Goal: Task Accomplishment & Management: Manage account settings

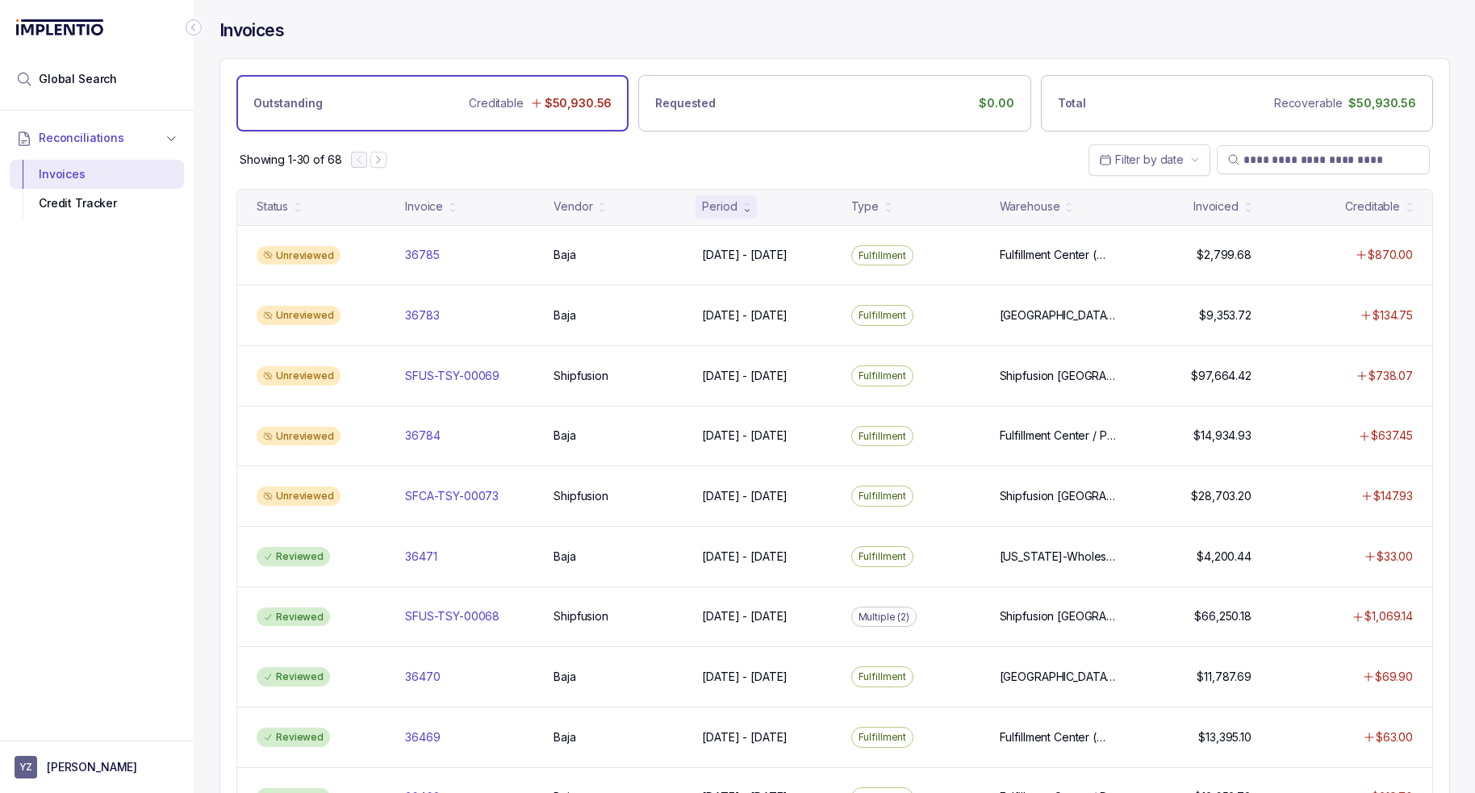
click at [648, 150] on div "Showing 1-30 of 68 Filter by date" at bounding box center [834, 160] width 1229 height 56
click at [111, 761] on p "[PERSON_NAME]" at bounding box center [92, 767] width 90 height 16
click at [94, 726] on p "Logout" at bounding box center [107, 733] width 134 height 16
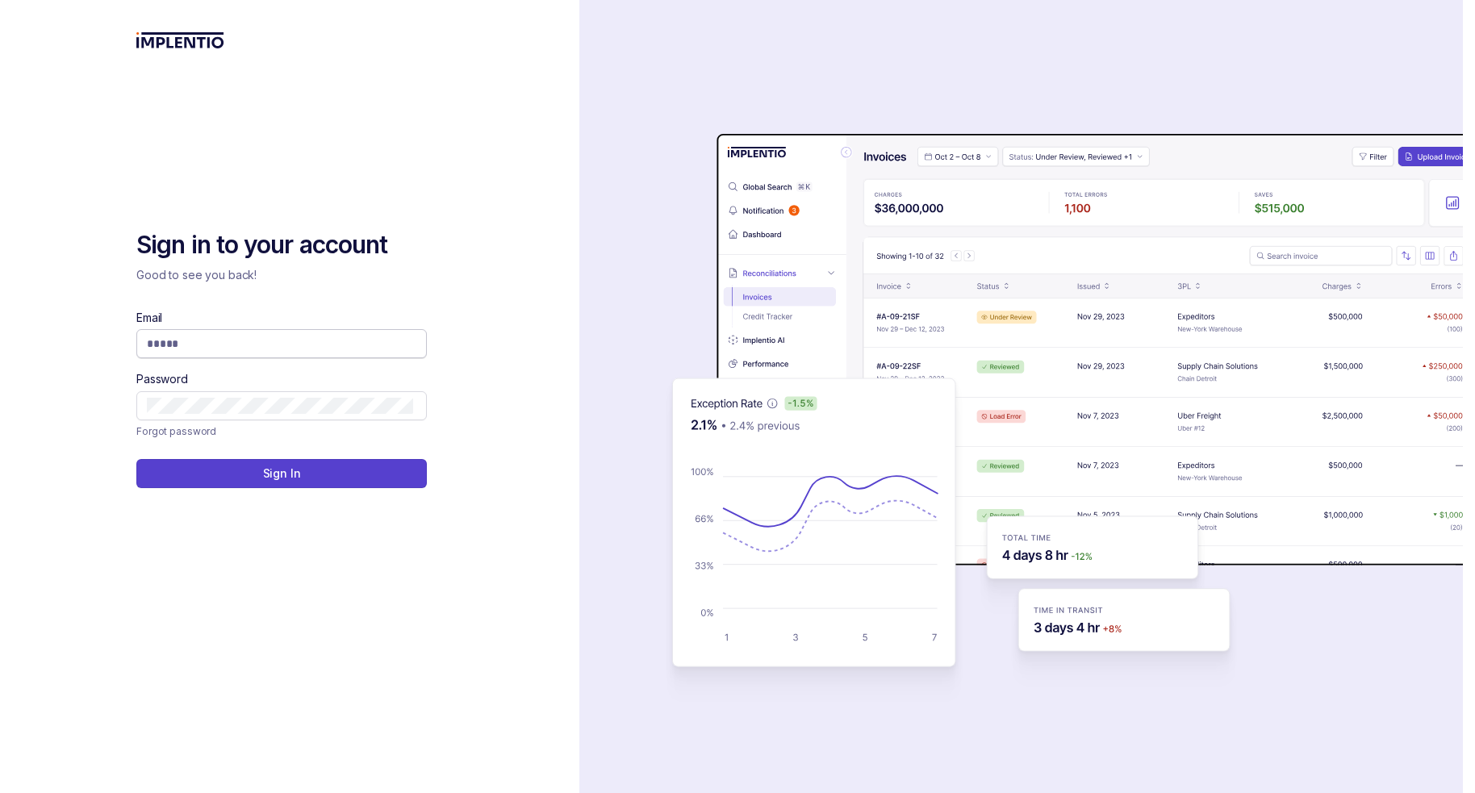
click at [190, 350] on input "Email" at bounding box center [280, 344] width 266 height 16
click at [0, 792] on com-1password-button at bounding box center [0, 793] width 0 height 0
type input "**********"
